Goal: Find specific page/section: Find specific page/section

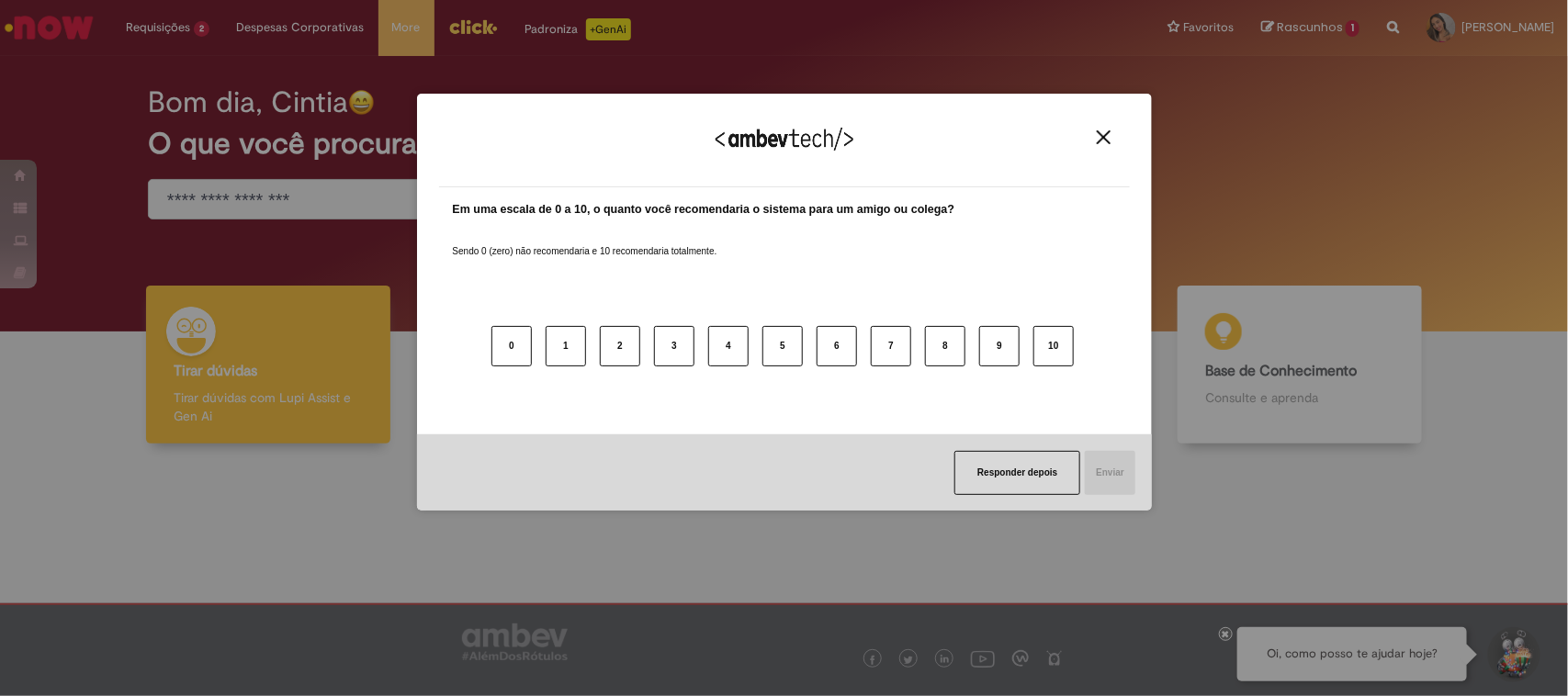
click at [1089, 138] on div "Agradecemos seu feedback!" at bounding box center [784, 152] width 690 height 72
click at [1098, 138] on img "Close" at bounding box center [1103, 138] width 14 height 14
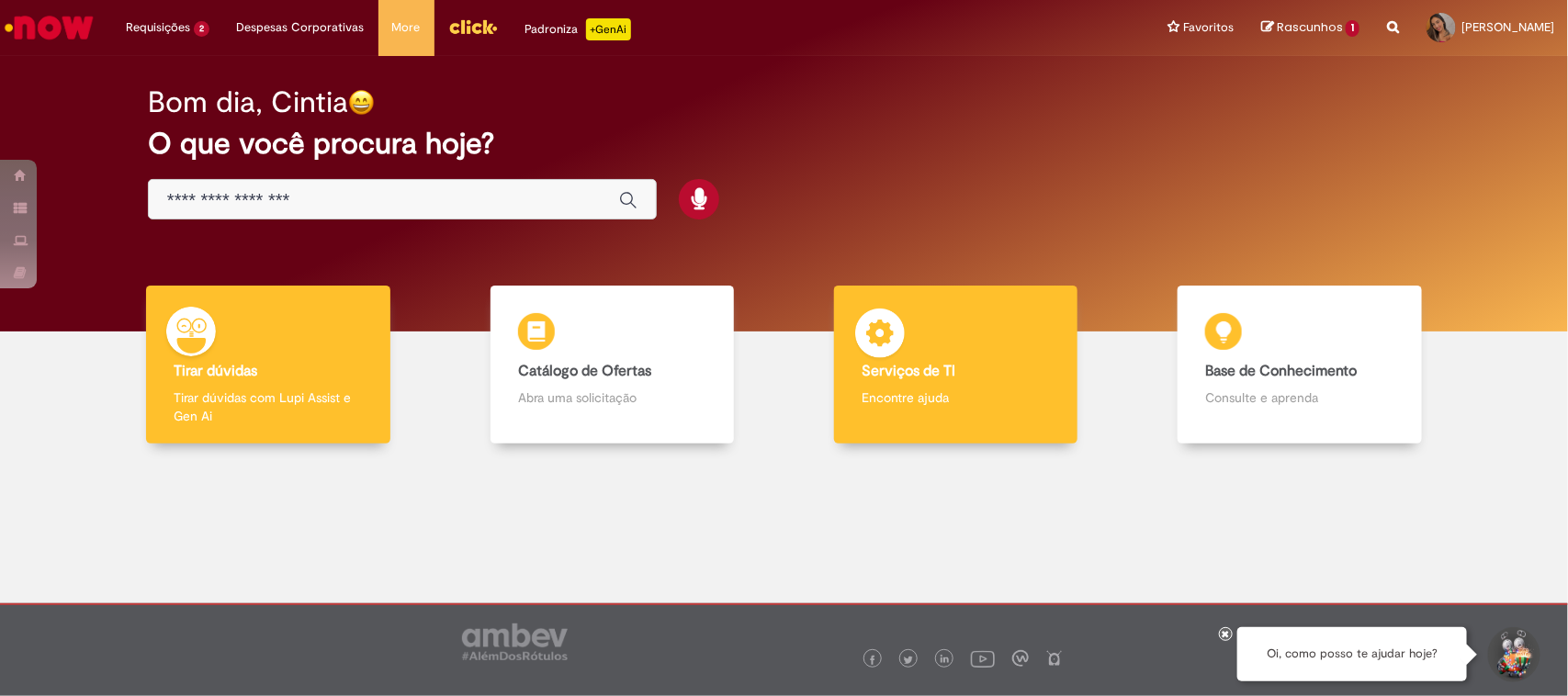
click at [958, 349] on div "Serviços de TI Serviços de TI Encontre ajuda" at bounding box center [956, 364] width 243 height 159
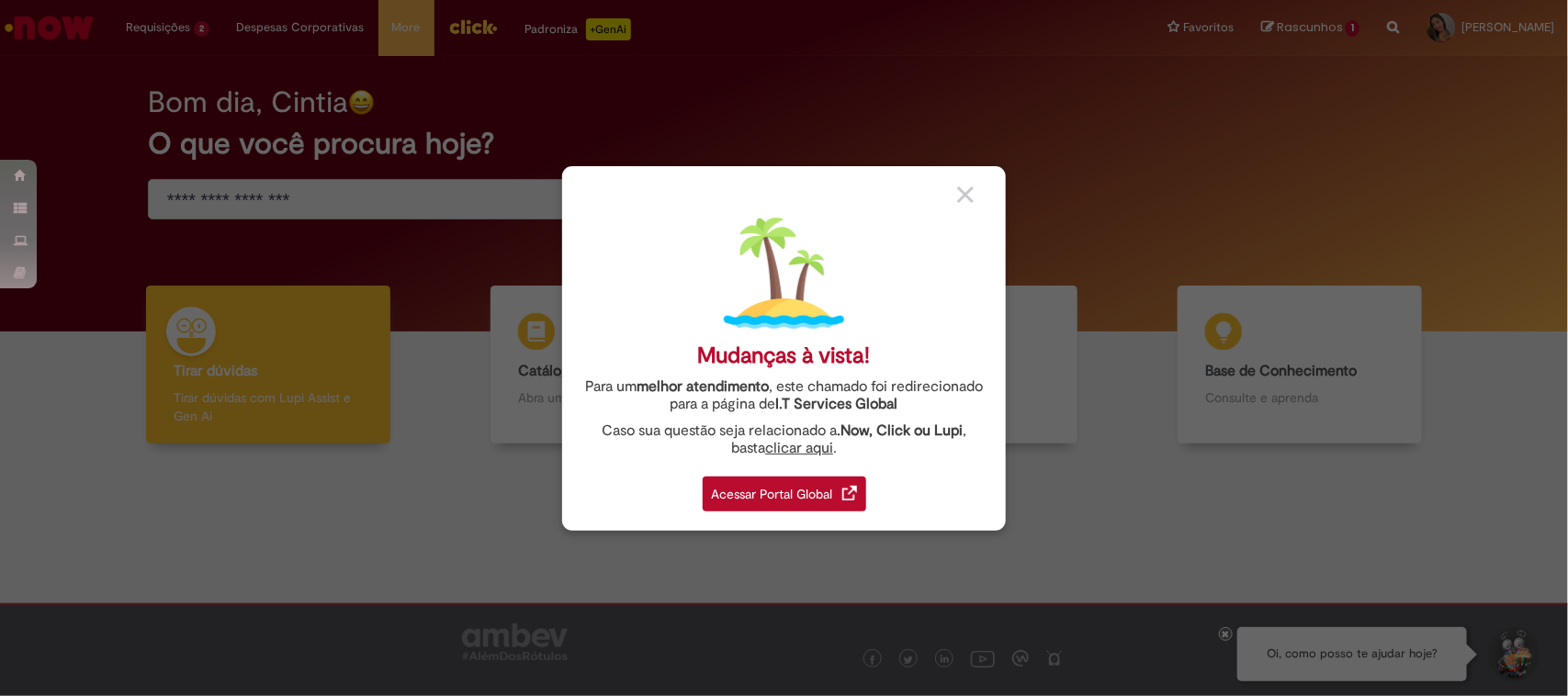
click at [774, 498] on div "Acessar Portal Global" at bounding box center [784, 494] width 164 height 35
